Goal: Task Accomplishment & Management: Manage account settings

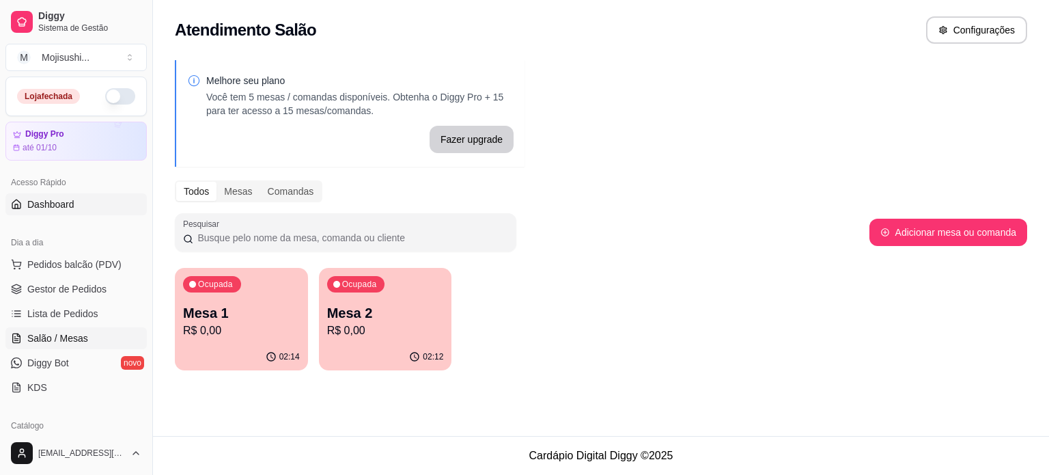
click at [52, 208] on span "Dashboard" at bounding box center [50, 204] width 47 height 14
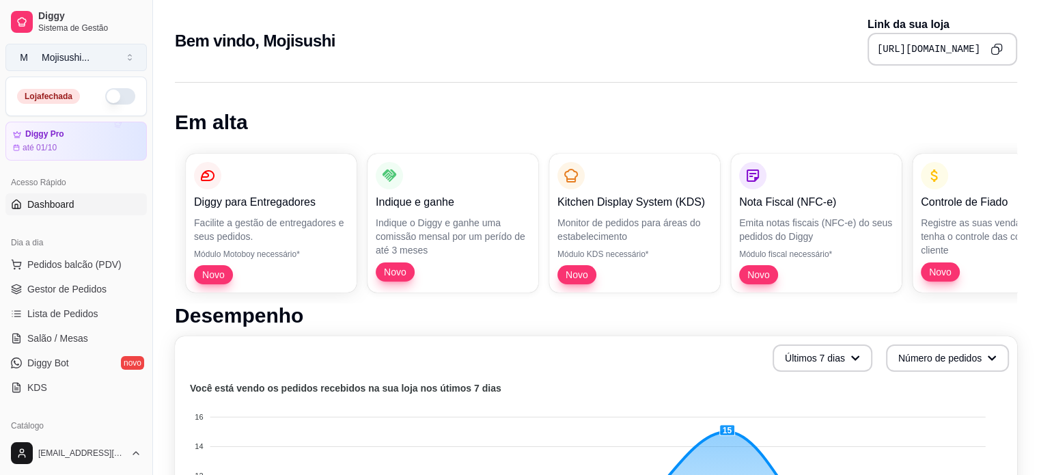
click at [64, 57] on div "Mojisushi ..." at bounding box center [66, 58] width 48 height 14
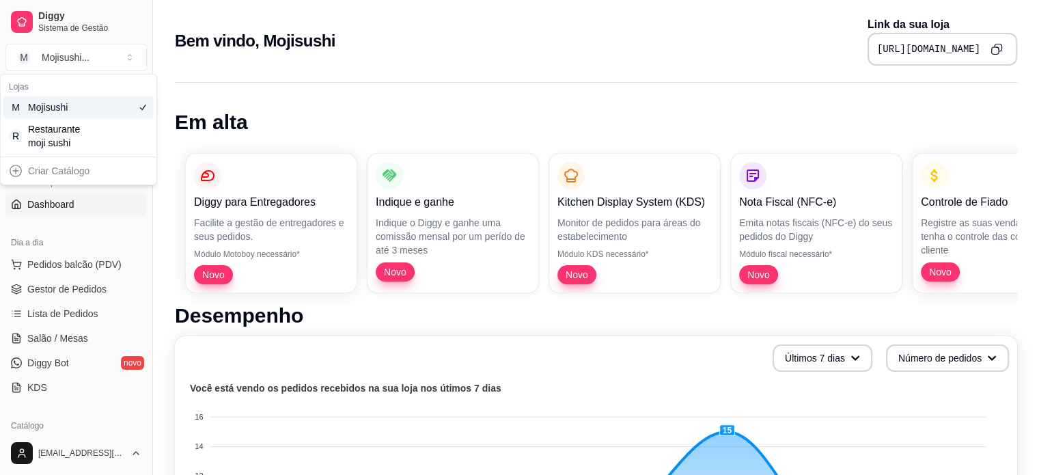
click at [62, 106] on div "Mojisushi" at bounding box center [58, 107] width 61 height 14
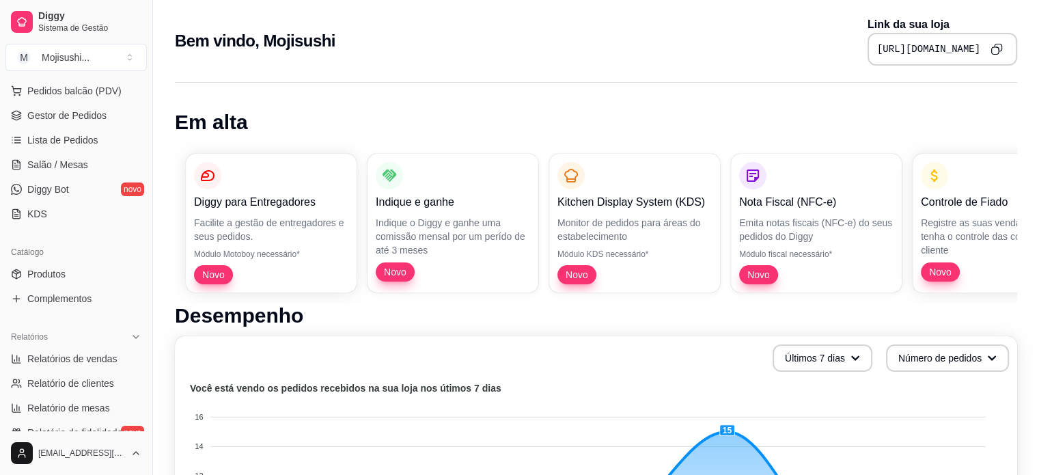
scroll to position [205, 0]
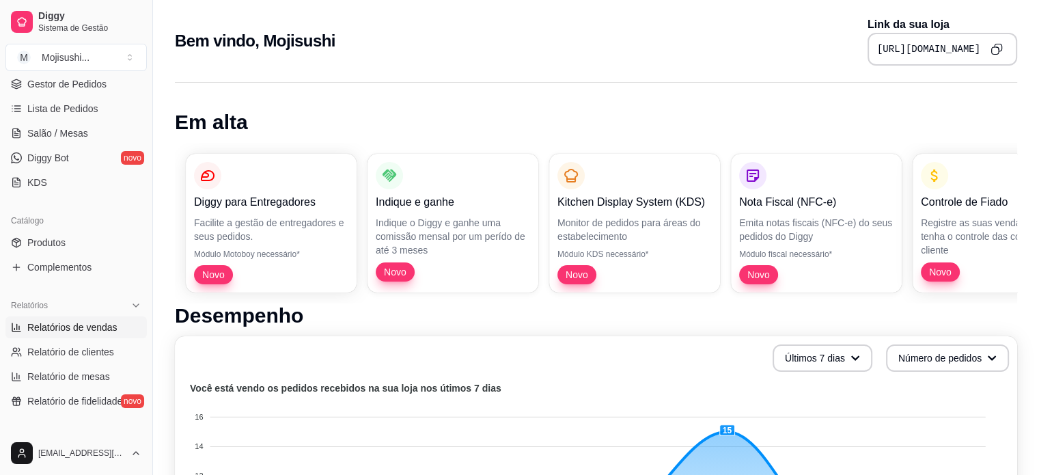
click at [29, 335] on link "Relatórios de vendas" at bounding box center [75, 327] width 141 height 22
select select "ALL"
select select "0"
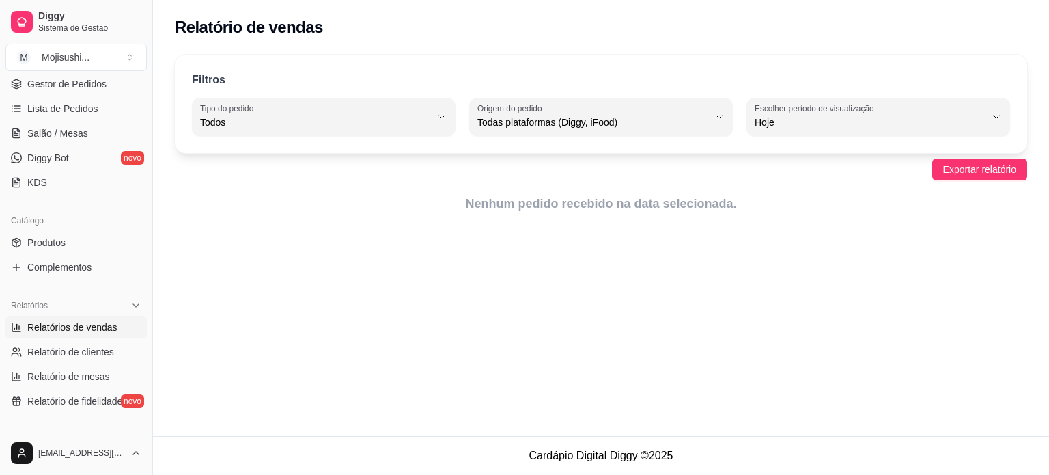
click at [866, 108] on label "Escolher período de visualização" at bounding box center [817, 108] width 124 height 12
click at [779, 180] on span "Ontem" at bounding box center [871, 176] width 219 height 13
type input "1"
select select "1"
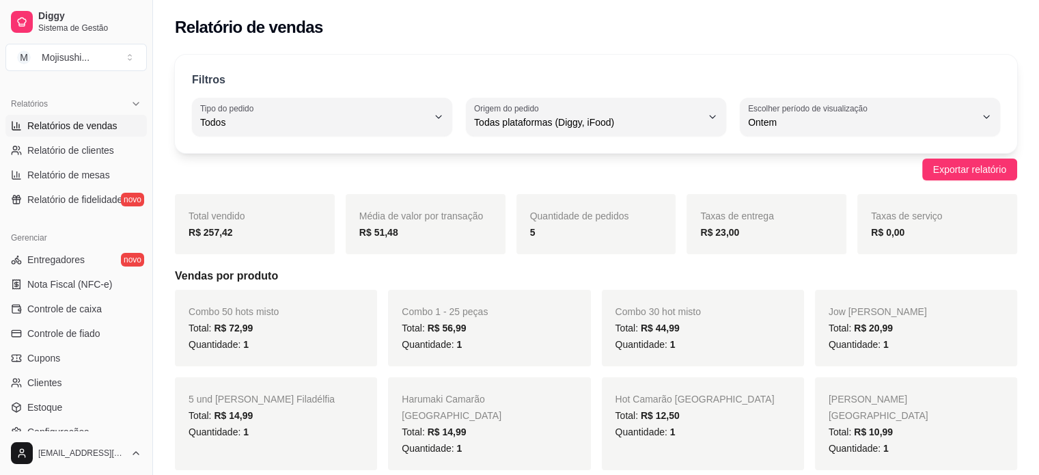
scroll to position [507, 0]
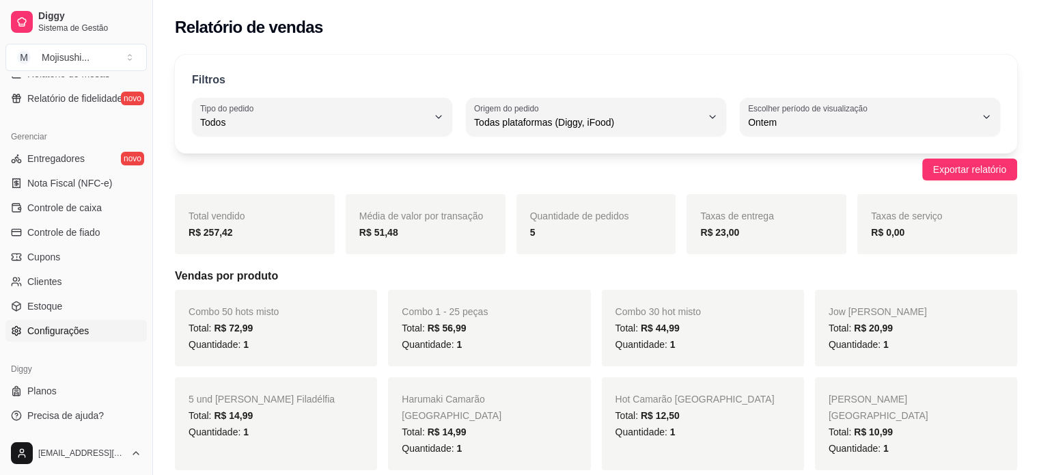
click at [81, 332] on span "Configurações" at bounding box center [57, 331] width 61 height 14
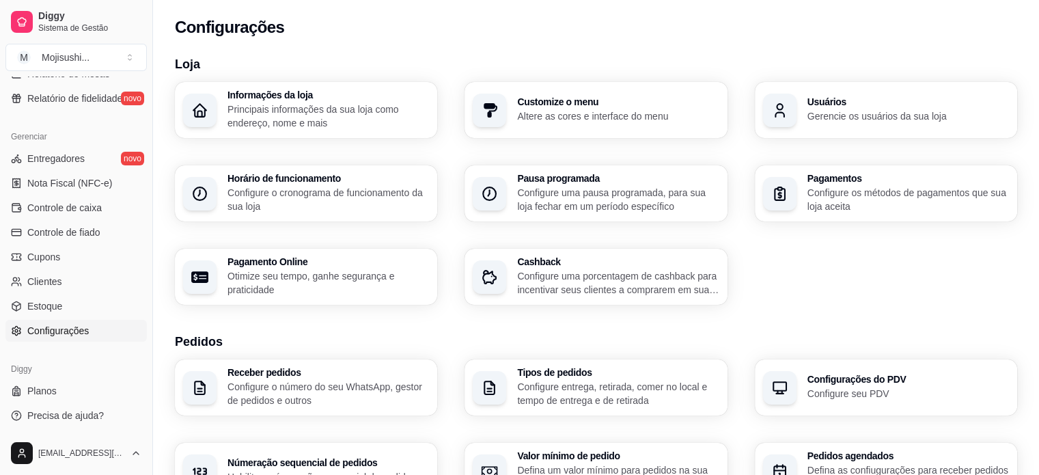
click at [297, 115] on p "Principais informações da sua loja como endereço, nome e mais" at bounding box center [327, 115] width 201 height 27
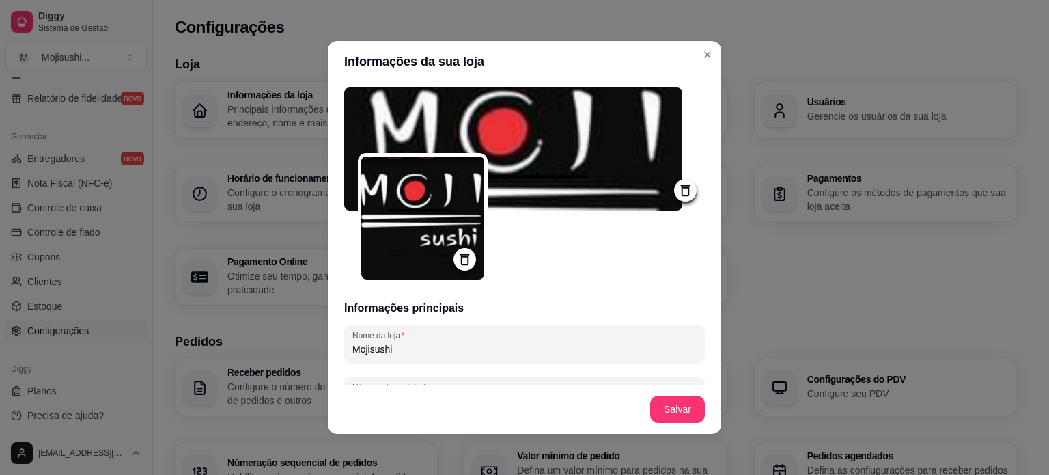
type input "Rua [PERSON_NAME]"
type input "[GEOGRAPHIC_DATA] ([GEOGRAPHIC_DATA])"
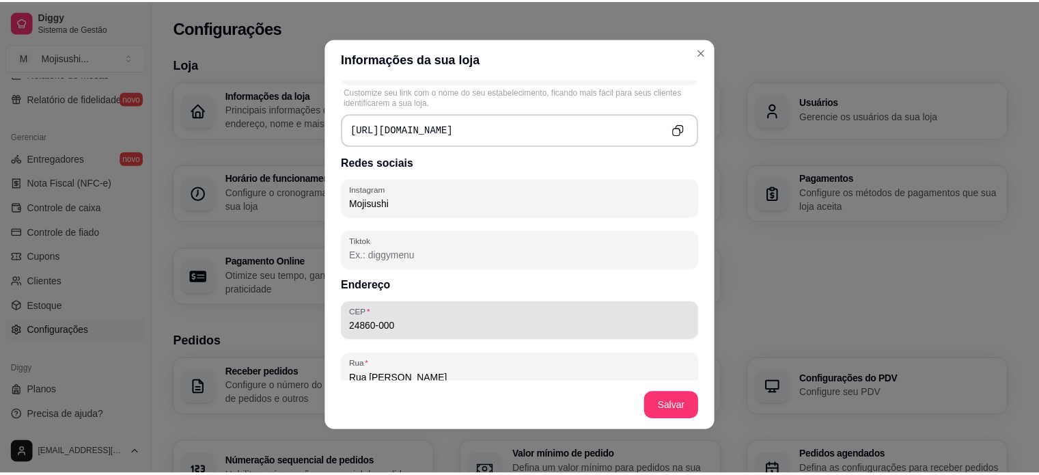
scroll to position [501, 0]
